Goal: Use online tool/utility: Utilize a website feature to perform a specific function

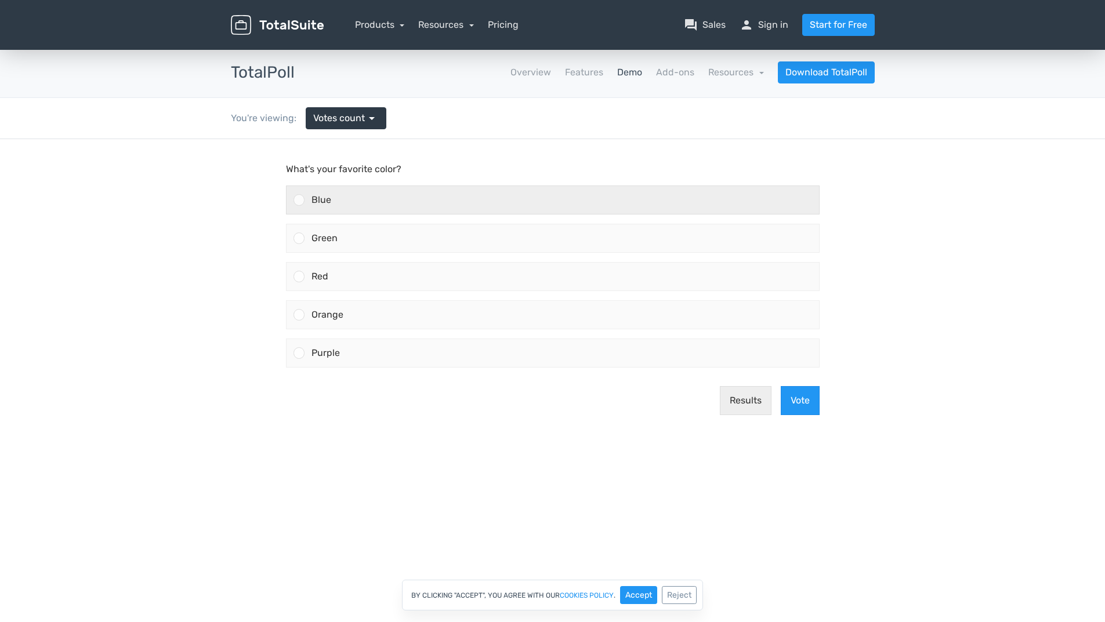
click at [297, 204] on div at bounding box center [298, 199] width 11 height 11
click at [299, 200] on input "Blue" at bounding box center [299, 200] width 0 height 0
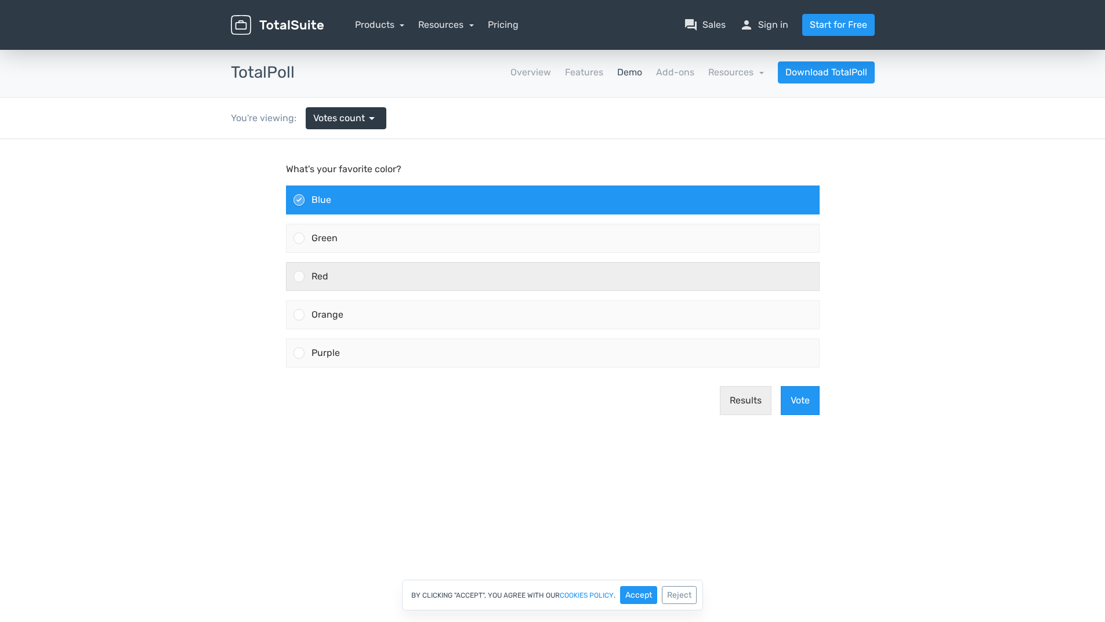
click at [295, 273] on div at bounding box center [298, 276] width 11 height 11
click at [299, 277] on input "Red" at bounding box center [299, 277] width 0 height 0
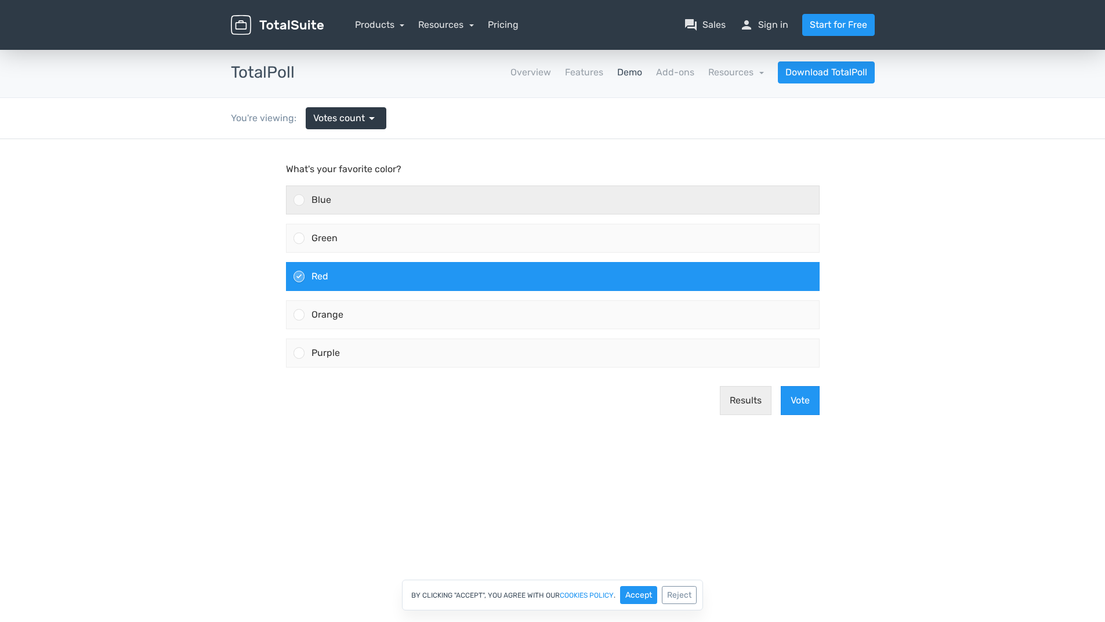
click at [300, 197] on div at bounding box center [298, 199] width 11 height 11
click at [299, 200] on input "Blue" at bounding box center [299, 200] width 0 height 0
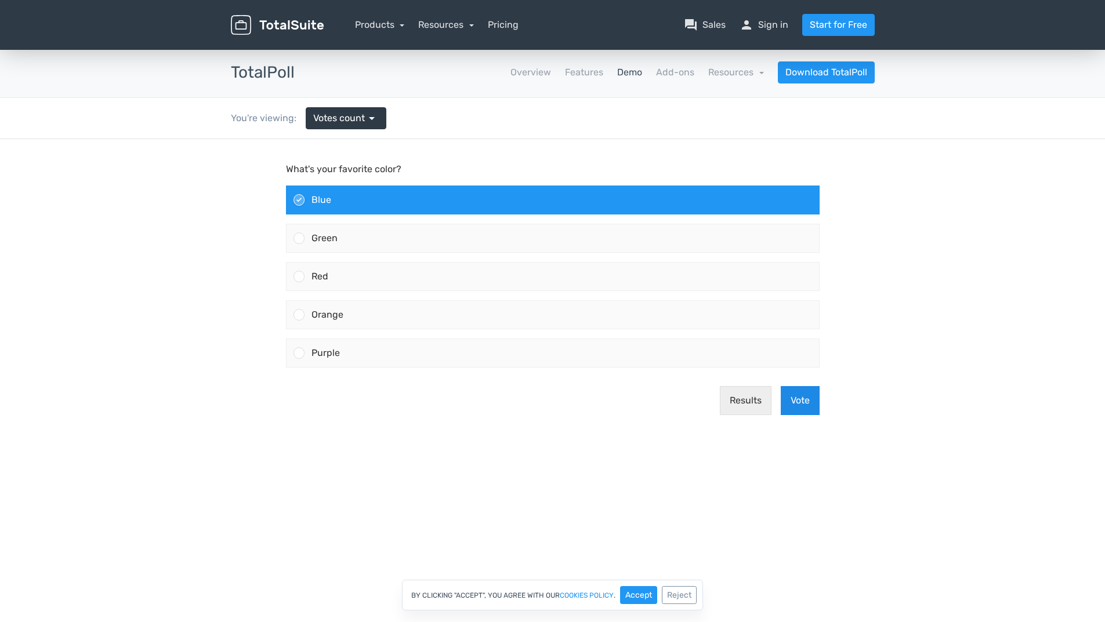
click at [804, 395] on button "Vote" at bounding box center [799, 400] width 39 height 29
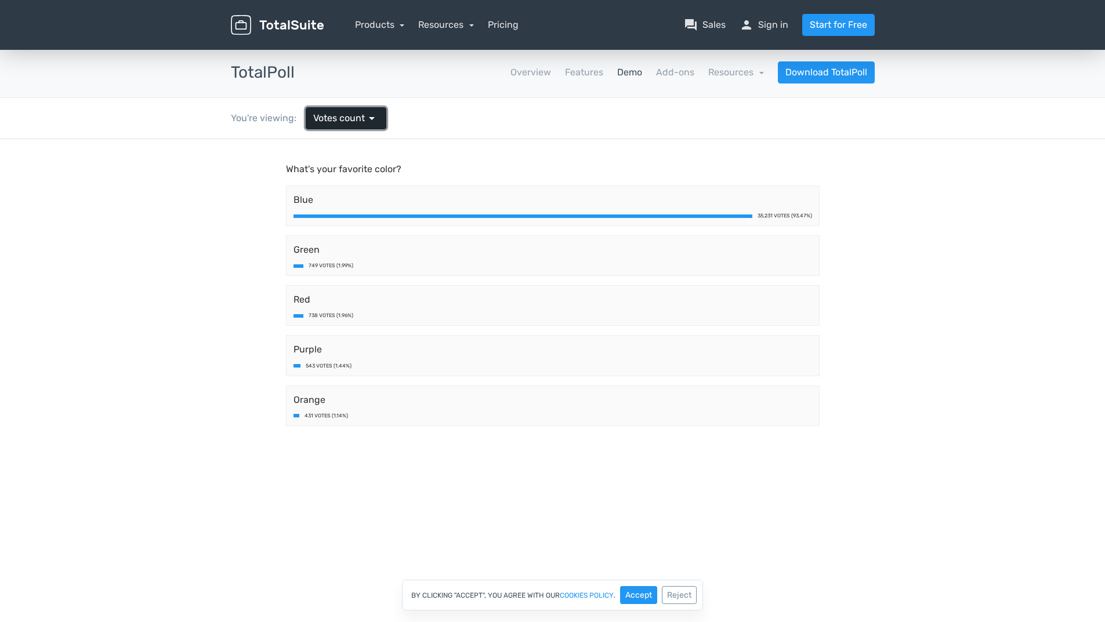
click at [370, 115] on span "arrow_drop_down" at bounding box center [372, 118] width 14 height 14
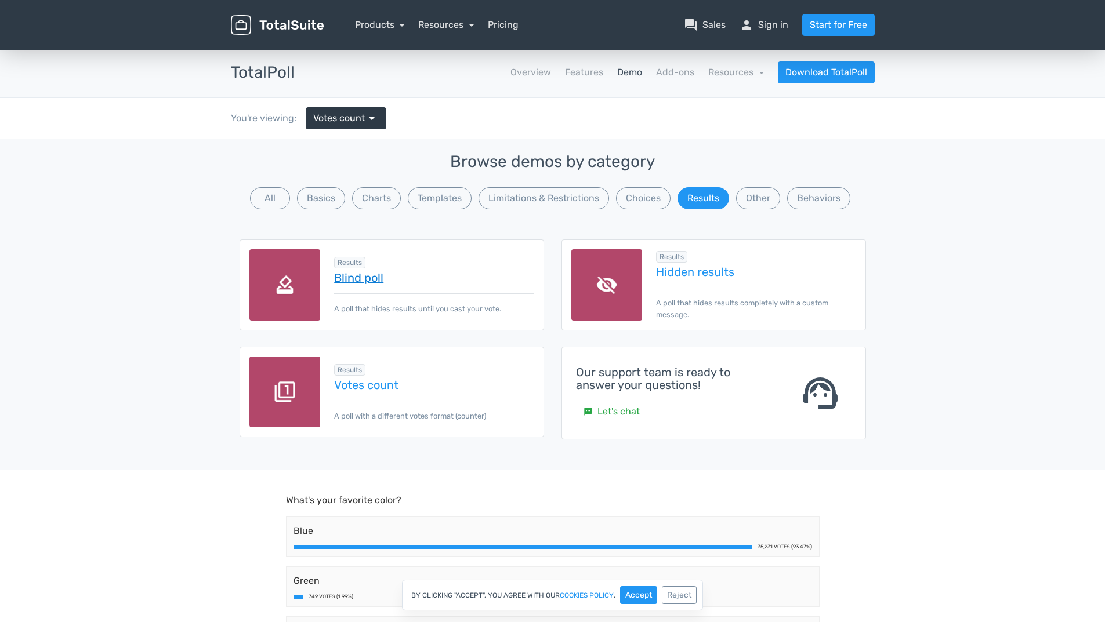
click at [373, 281] on link "Blind poll" at bounding box center [433, 277] width 199 height 13
click at [666, 268] on link "Hidden results" at bounding box center [755, 272] width 199 height 13
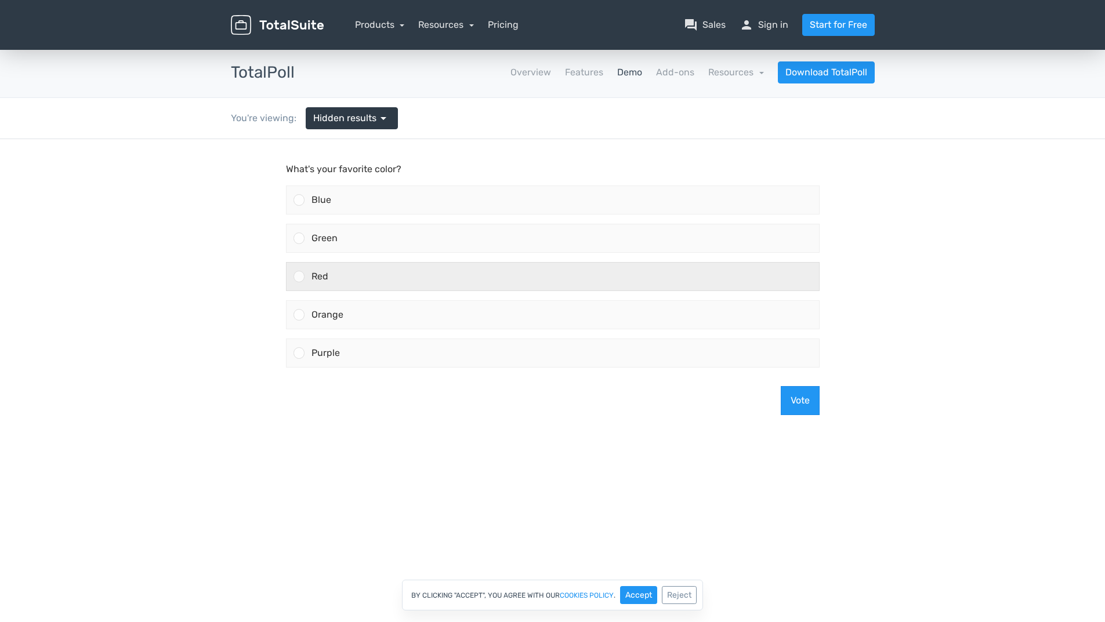
click at [488, 274] on div "Red" at bounding box center [561, 277] width 514 height 28
click at [299, 277] on input "Red" at bounding box center [299, 277] width 0 height 0
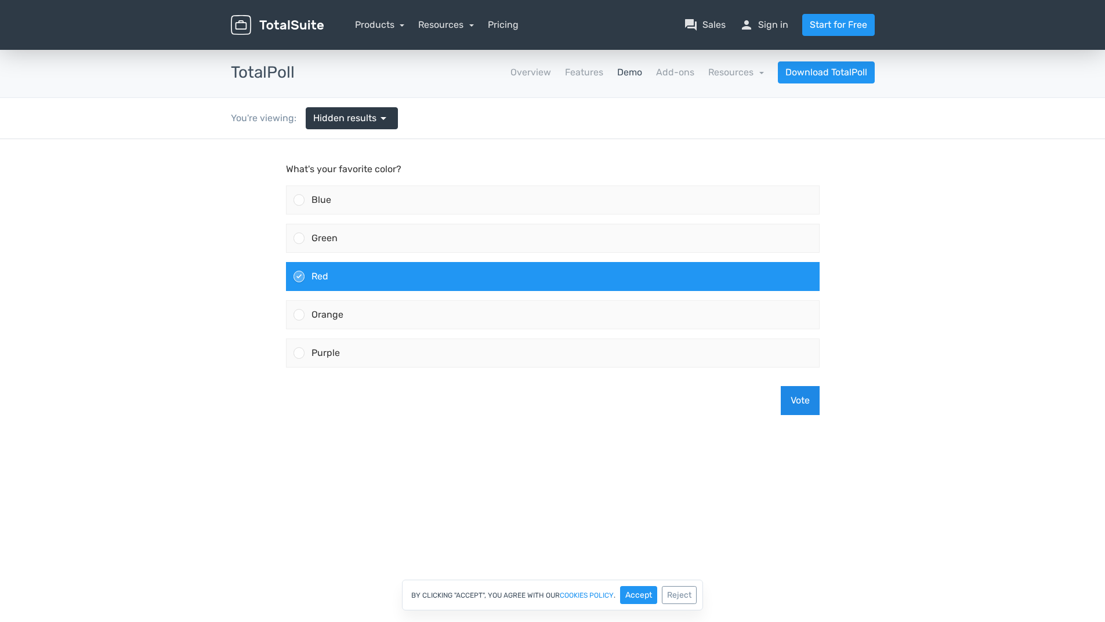
click at [805, 391] on button "Vote" at bounding box center [799, 400] width 39 height 29
